Goal: Task Accomplishment & Management: Manage account settings

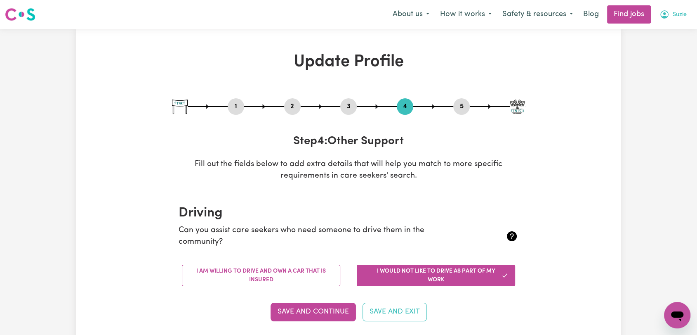
click at [679, 18] on span "Suzie" at bounding box center [680, 14] width 14 height 9
click at [663, 67] on link "Logout" at bounding box center [659, 63] width 65 height 16
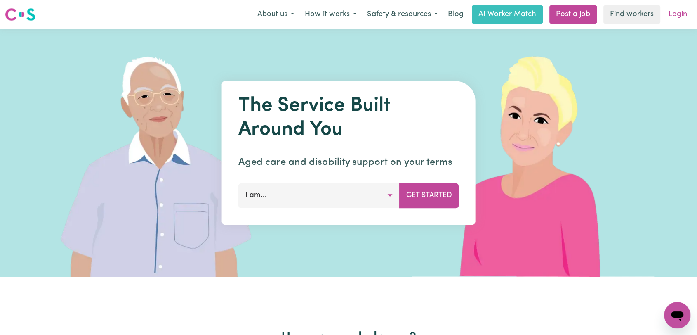
click at [682, 11] on link "Login" at bounding box center [678, 14] width 28 height 18
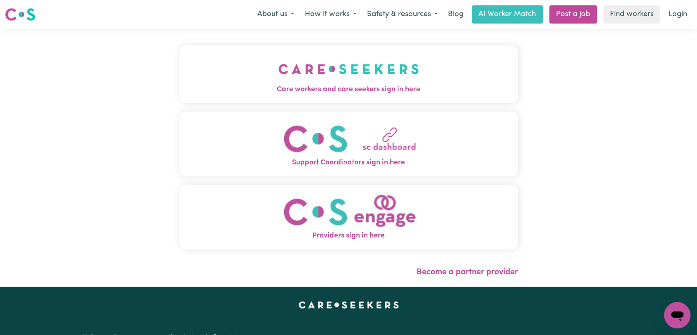
click at [219, 73] on button "Care workers and care seekers sign in here" at bounding box center [348, 74] width 339 height 58
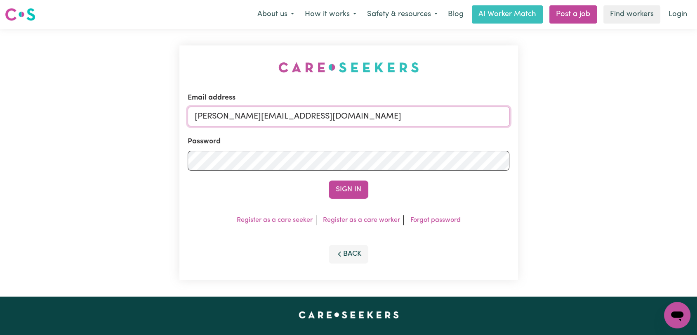
click at [353, 114] on input "[PERSON_NAME][EMAIL_ADDRESS][DOMAIN_NAME]" at bounding box center [349, 116] width 322 height 20
drag, startPoint x: 263, startPoint y: 124, endPoint x: 405, endPoint y: 144, distance: 144.1
click at [405, 144] on form "Email address Superuser~[EMAIL_ADDRESS][DOMAIN_NAME] Password Sign In" at bounding box center [349, 145] width 322 height 106
type input "Superuser~[EMAIL_ADDRESS][DOMAIN_NAME]"
click at [359, 189] on button "Sign In" at bounding box center [349, 189] width 40 height 18
